Goal: Task Accomplishment & Management: Manage account settings

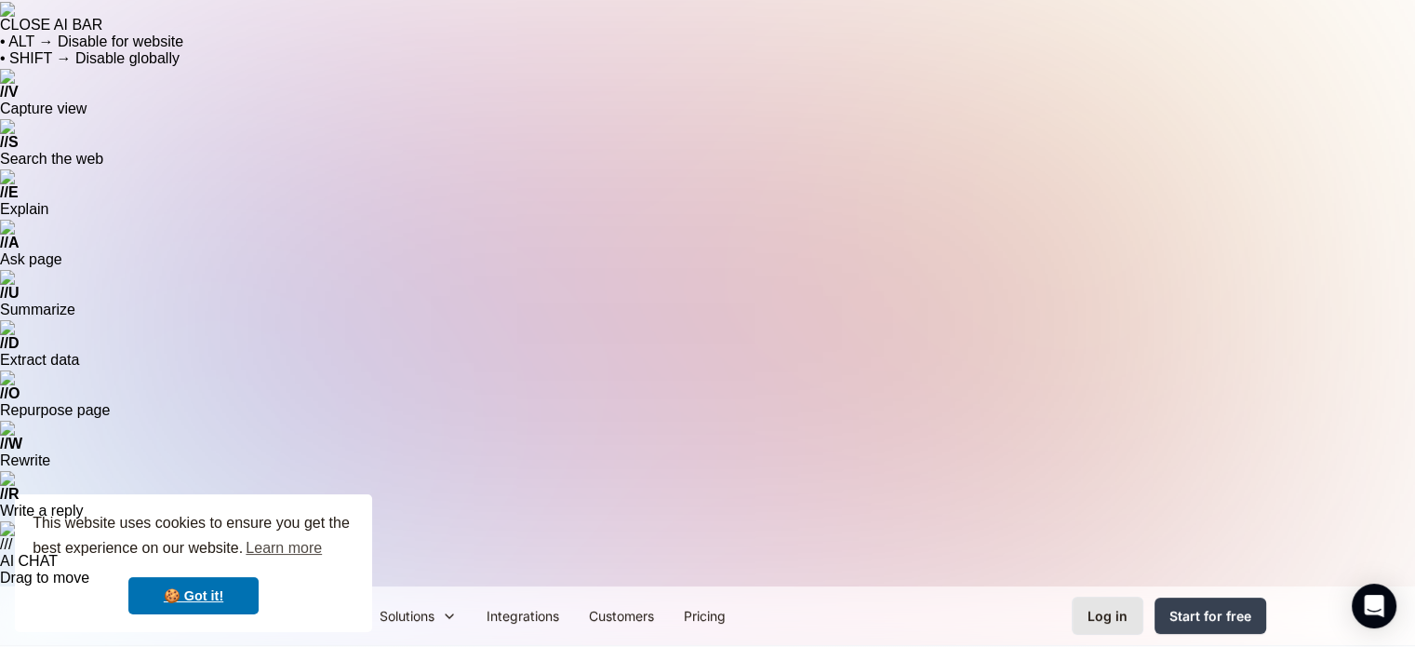
click at [1108, 606] on div "Log in" at bounding box center [1108, 616] width 40 height 20
